Goal: Check status: Check status

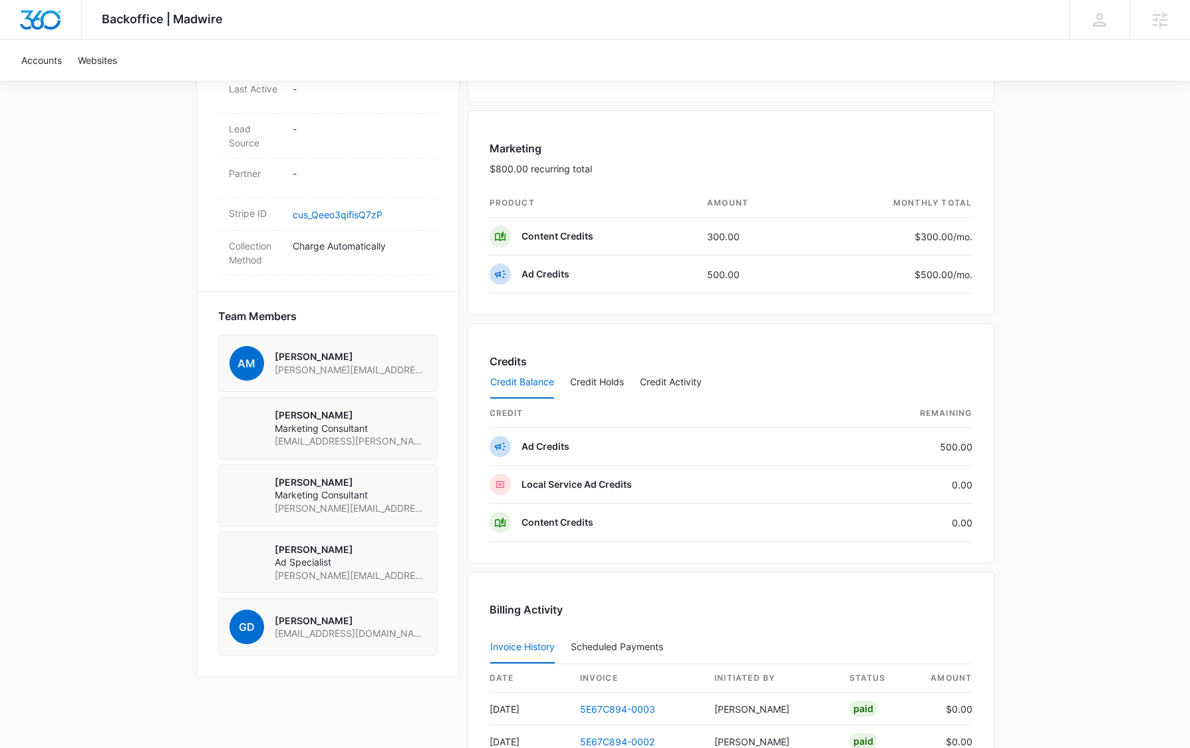
scroll to position [1043, 0]
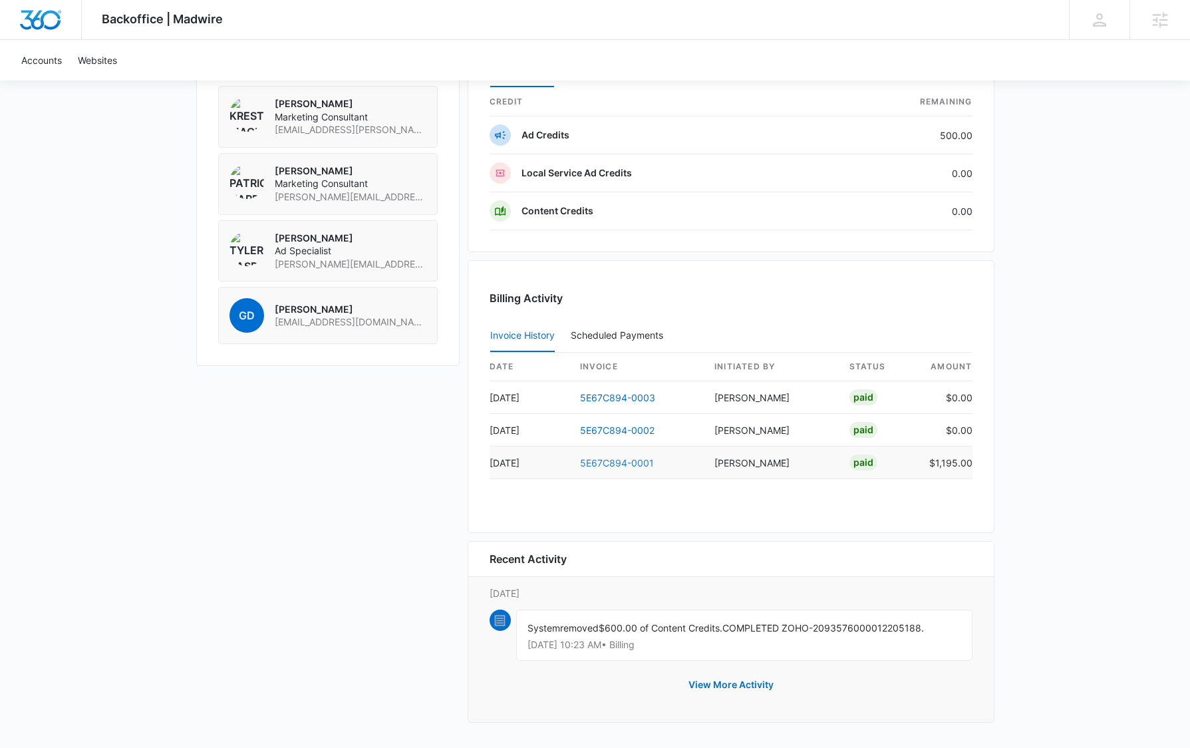
click at [608, 464] on link "5E67C894-0001" at bounding box center [617, 462] width 74 height 11
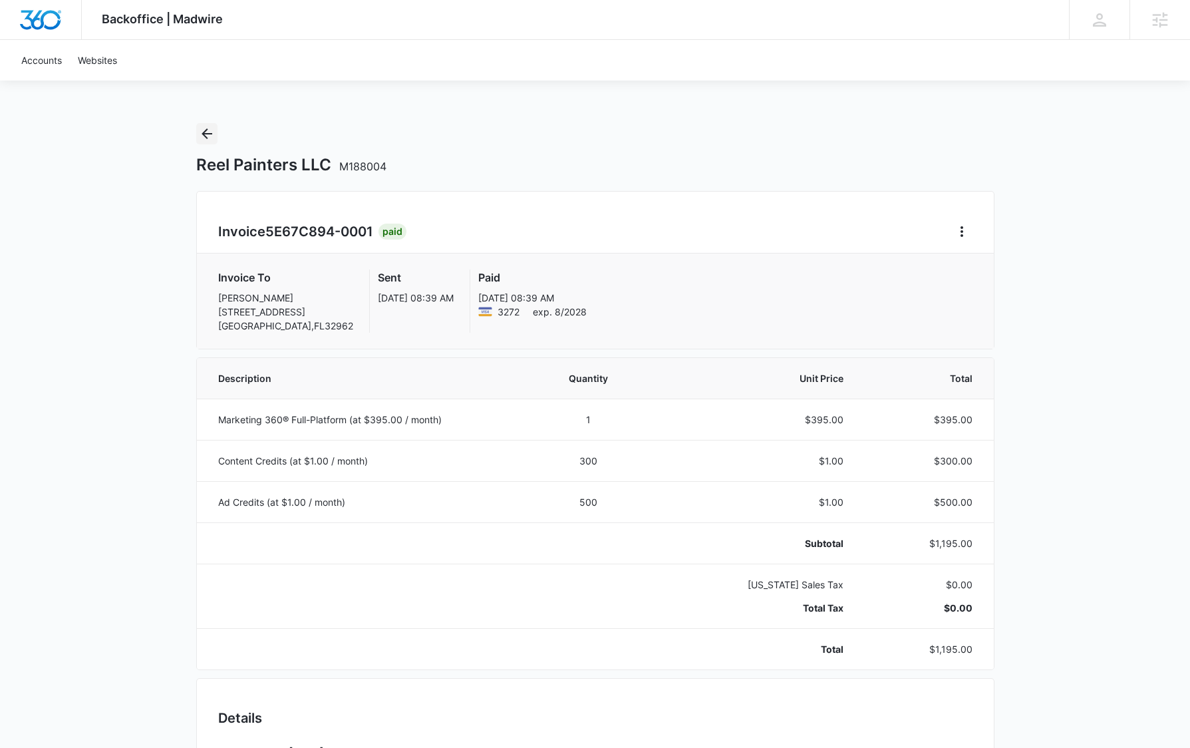
click at [210, 131] on icon "Back" at bounding box center [207, 134] width 16 height 16
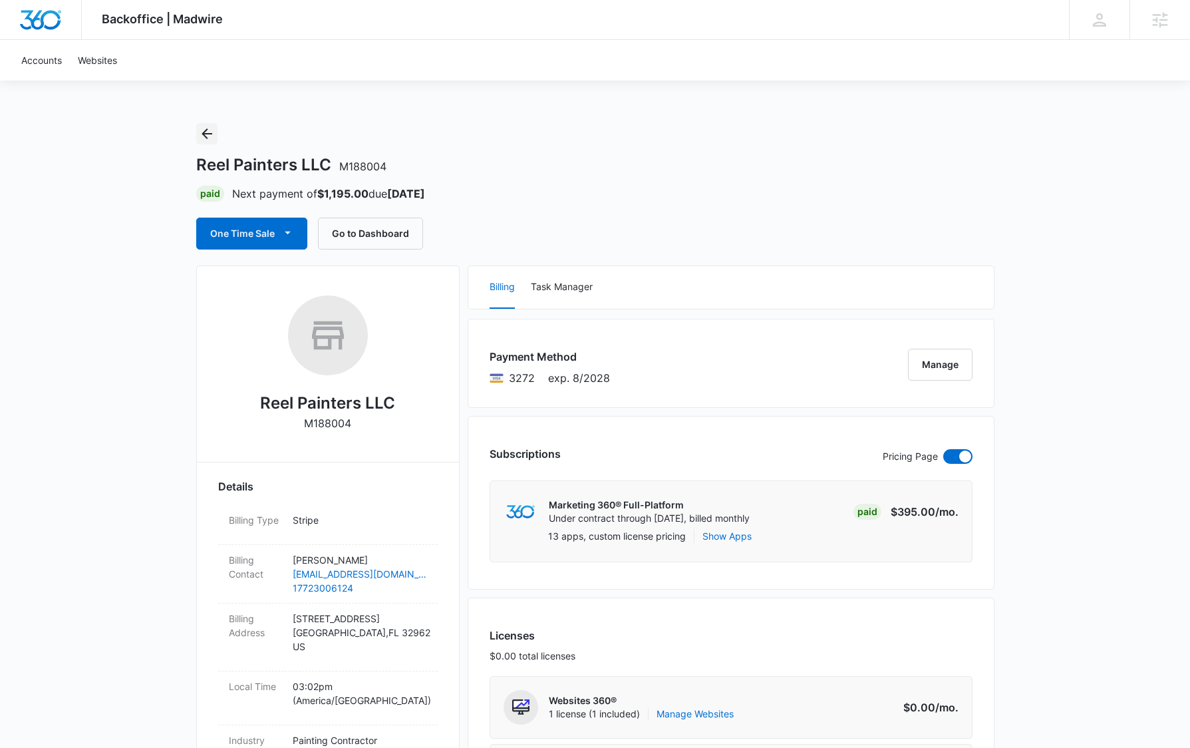
click at [210, 137] on icon "Back" at bounding box center [207, 134] width 16 height 16
